Goal: Task Accomplishment & Management: Complete application form

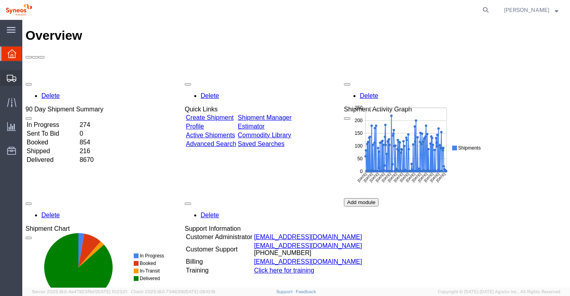
click at [0, 0] on span "Create Shipment" at bounding box center [0, 0] width 0 height 0
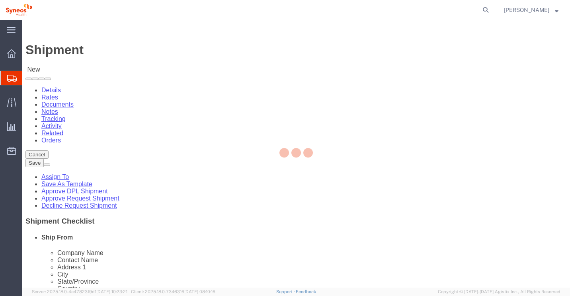
select select
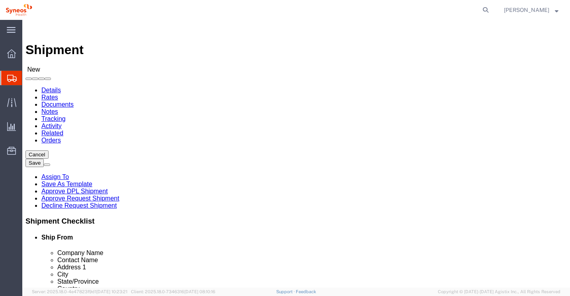
type input "syneos health n"
select select "51811"
